Goal: Use online tool/utility

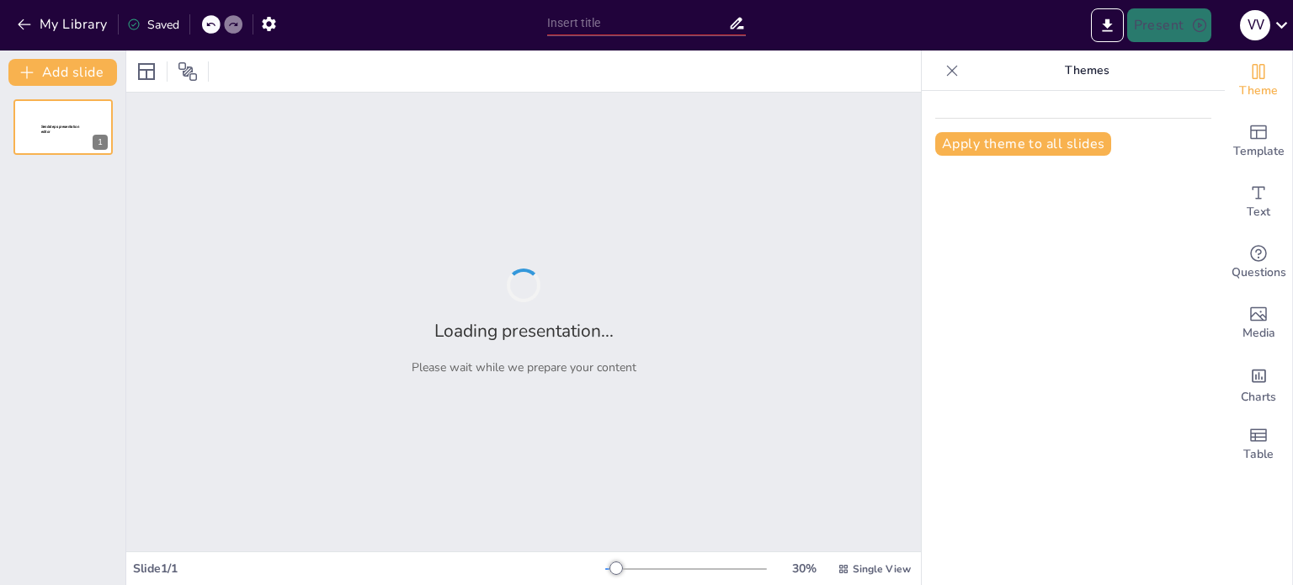
type input "Conectividad y Visibilidad: El Futuro de los Directorios Web con Tours 360° y G…"
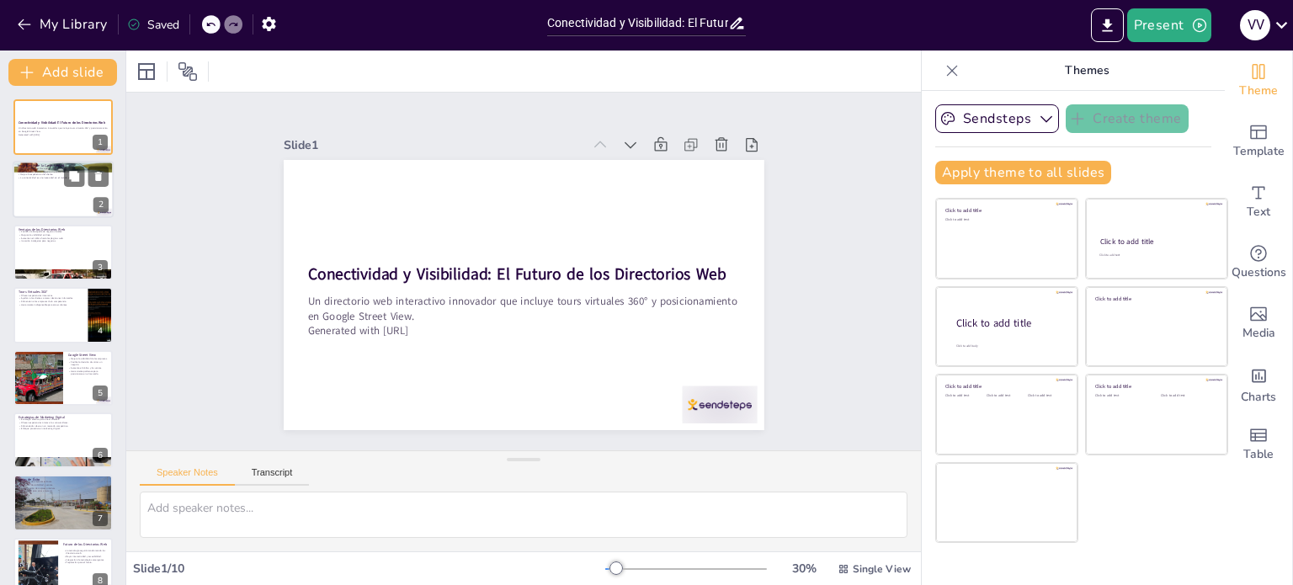
click at [56, 207] on div at bounding box center [63, 190] width 101 height 57
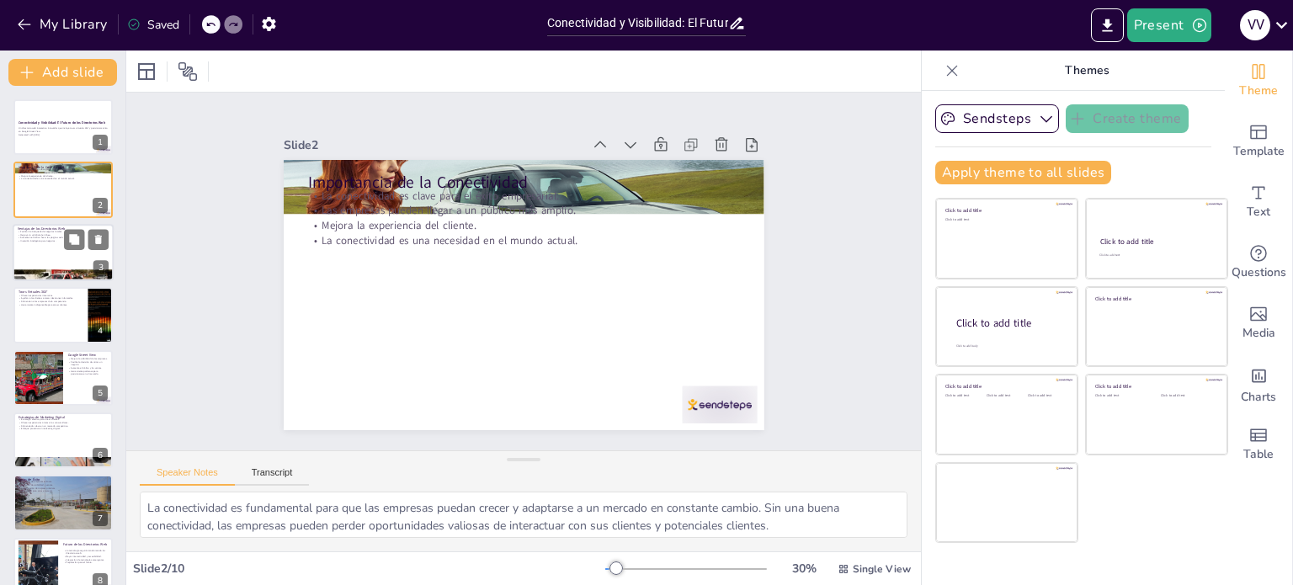
click at [50, 254] on div at bounding box center [63, 252] width 101 height 57
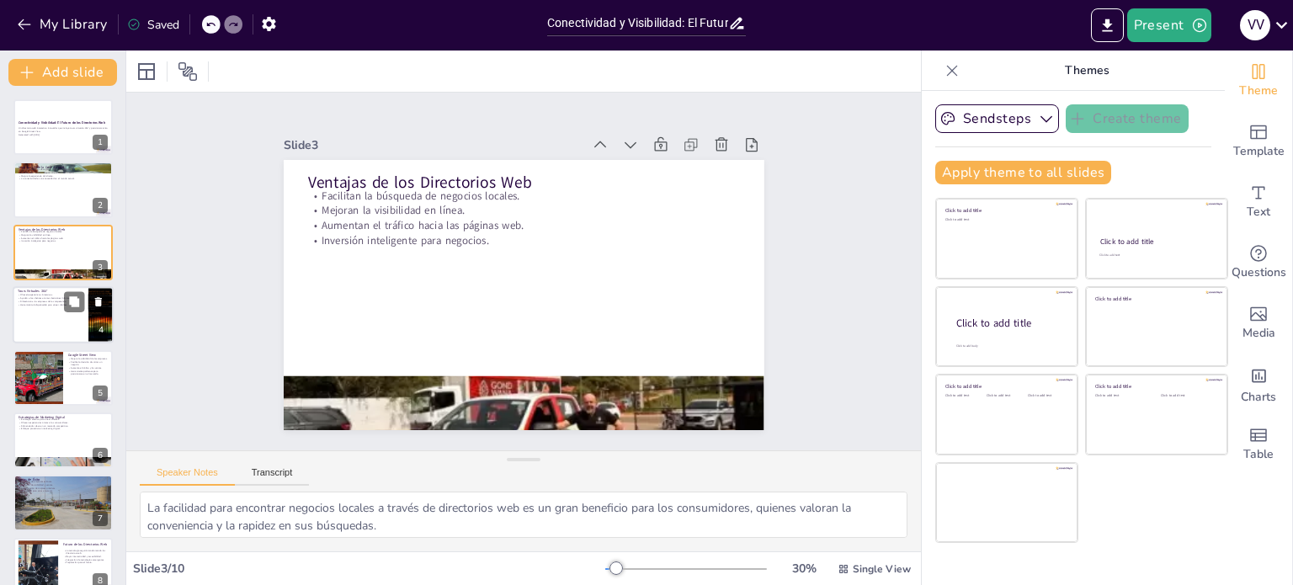
click at [41, 305] on p "Herramienta indispensable para atraer clientes." at bounding box center [51, 304] width 66 height 3
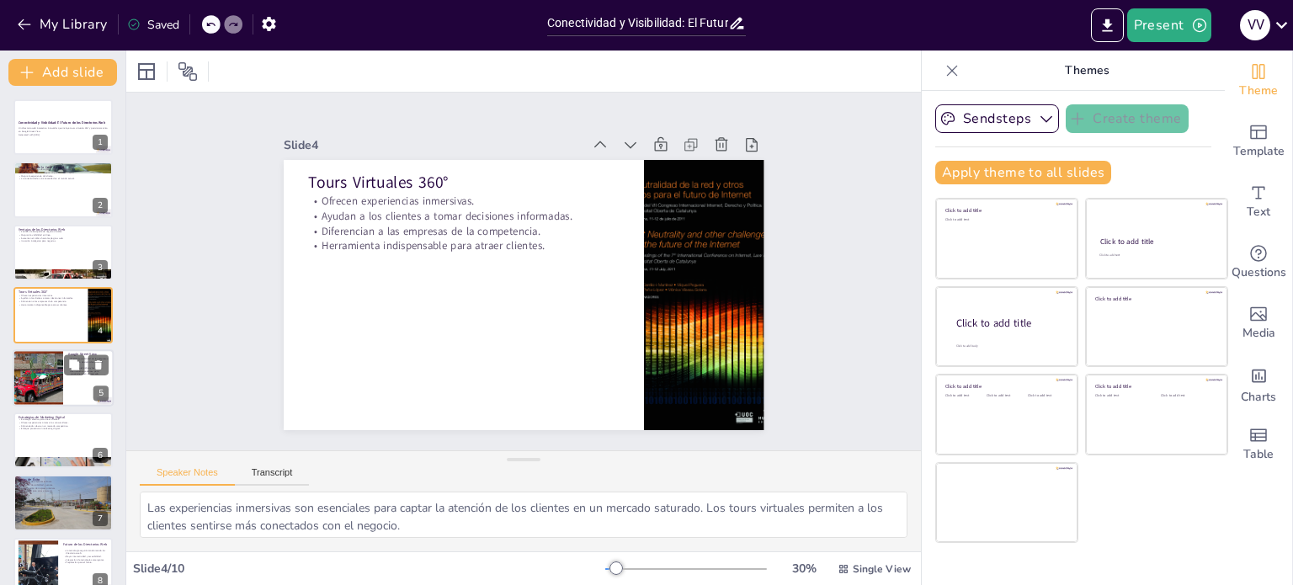
click at [51, 391] on div at bounding box center [38, 377] width 86 height 57
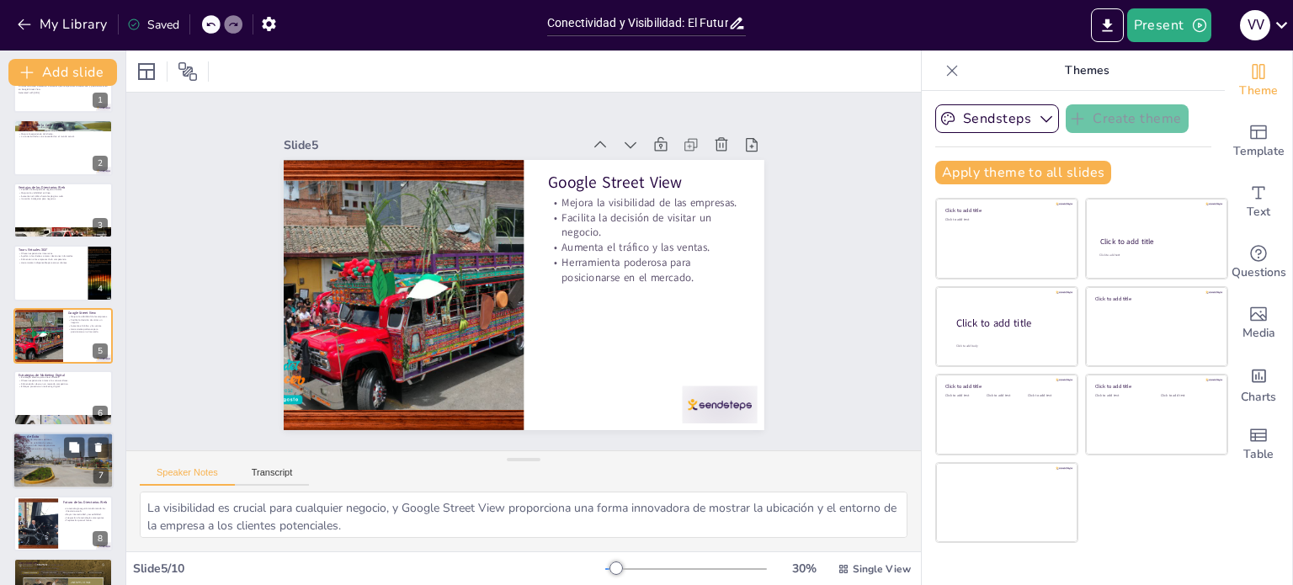
click at [30, 464] on div at bounding box center [63, 461] width 101 height 69
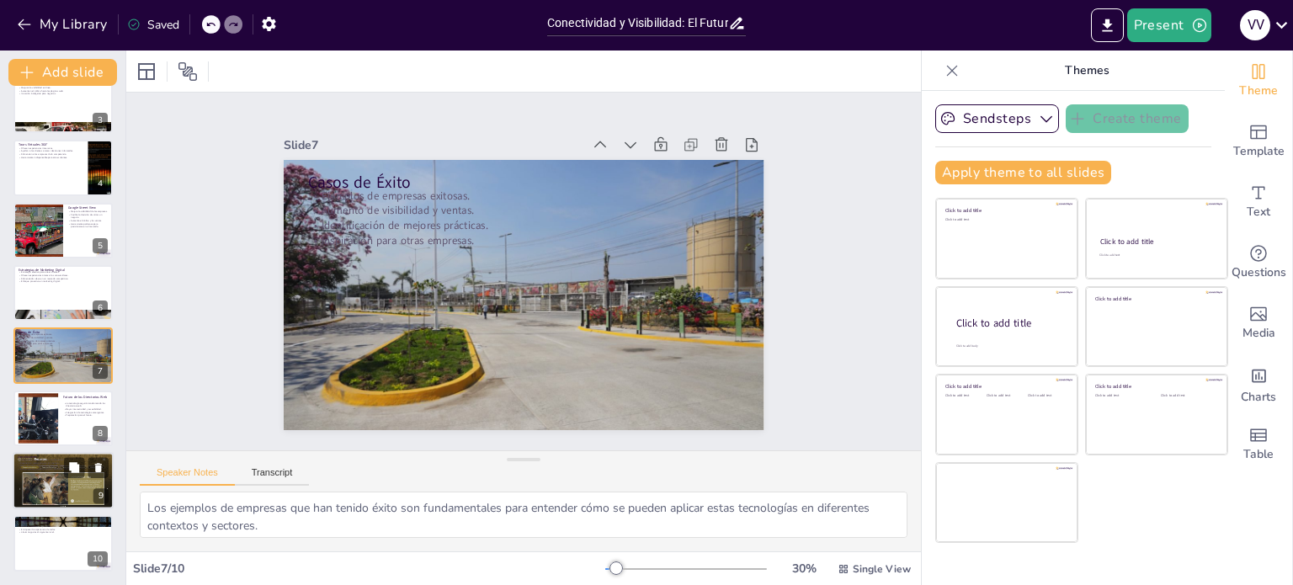
click at [74, 495] on div at bounding box center [63, 480] width 101 height 57
type textarea "La integración de tecnologías innovadoras es esencial para que las empresas pue…"
